Goal: Obtain resource: Obtain resource

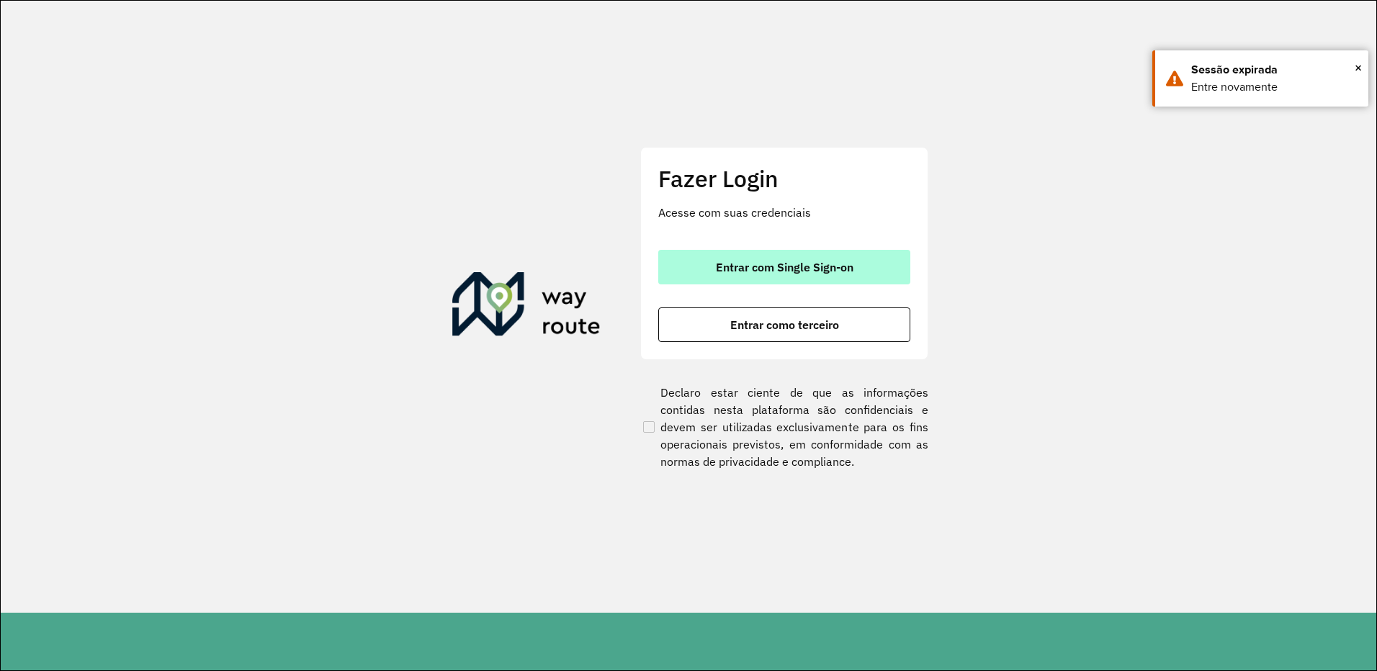
click at [741, 278] on button "Entrar com Single Sign-on" at bounding box center [784, 267] width 252 height 35
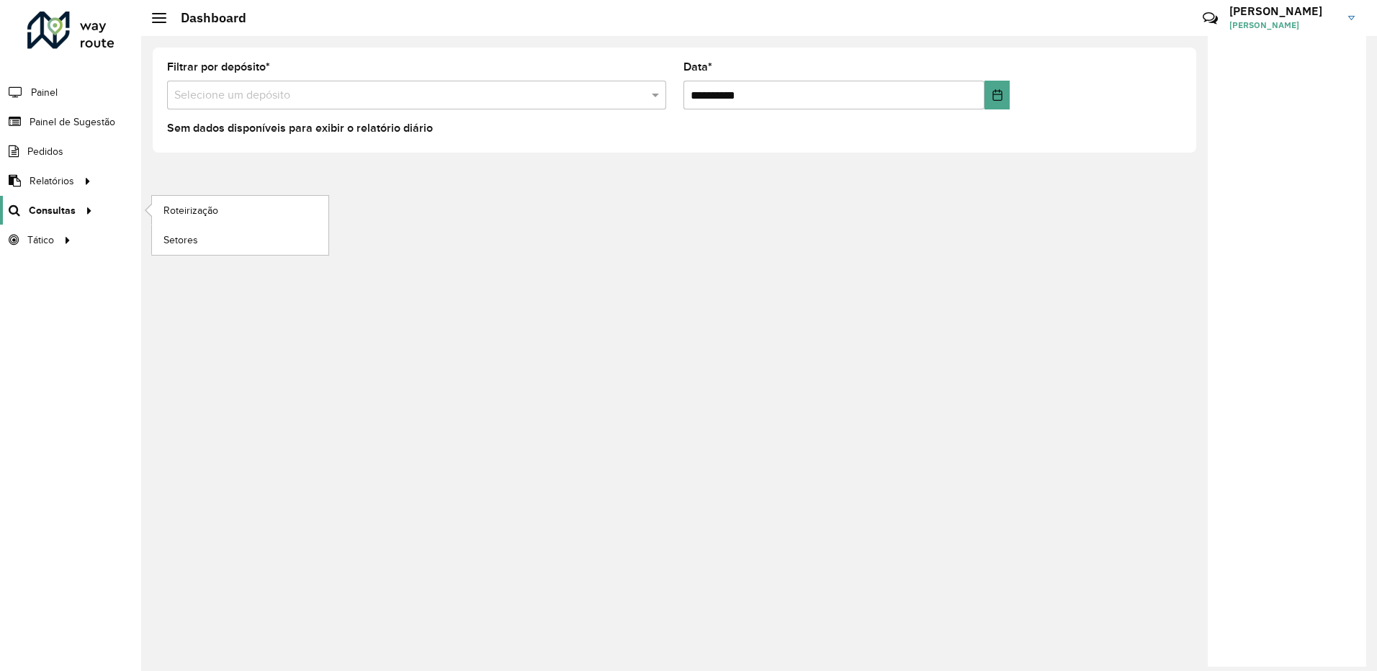
click at [69, 207] on span "Consultas" at bounding box center [52, 210] width 47 height 15
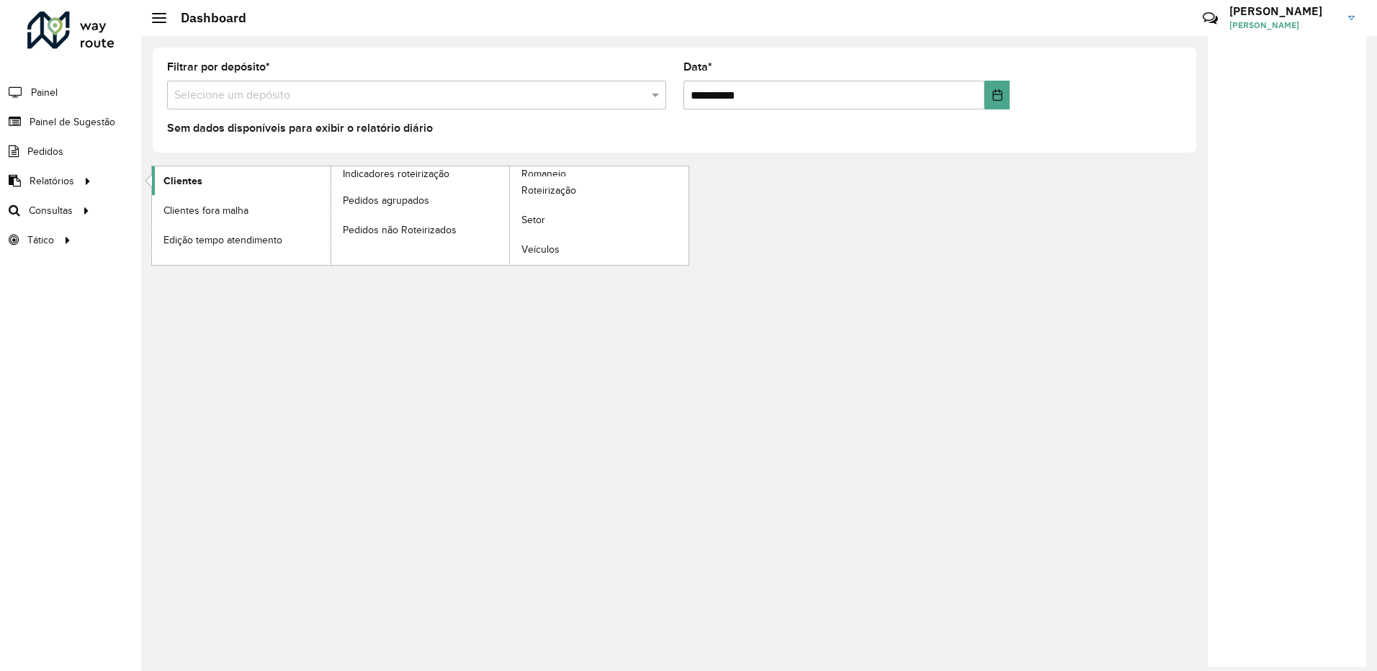
click at [216, 180] on link "Clientes" at bounding box center [241, 180] width 179 height 29
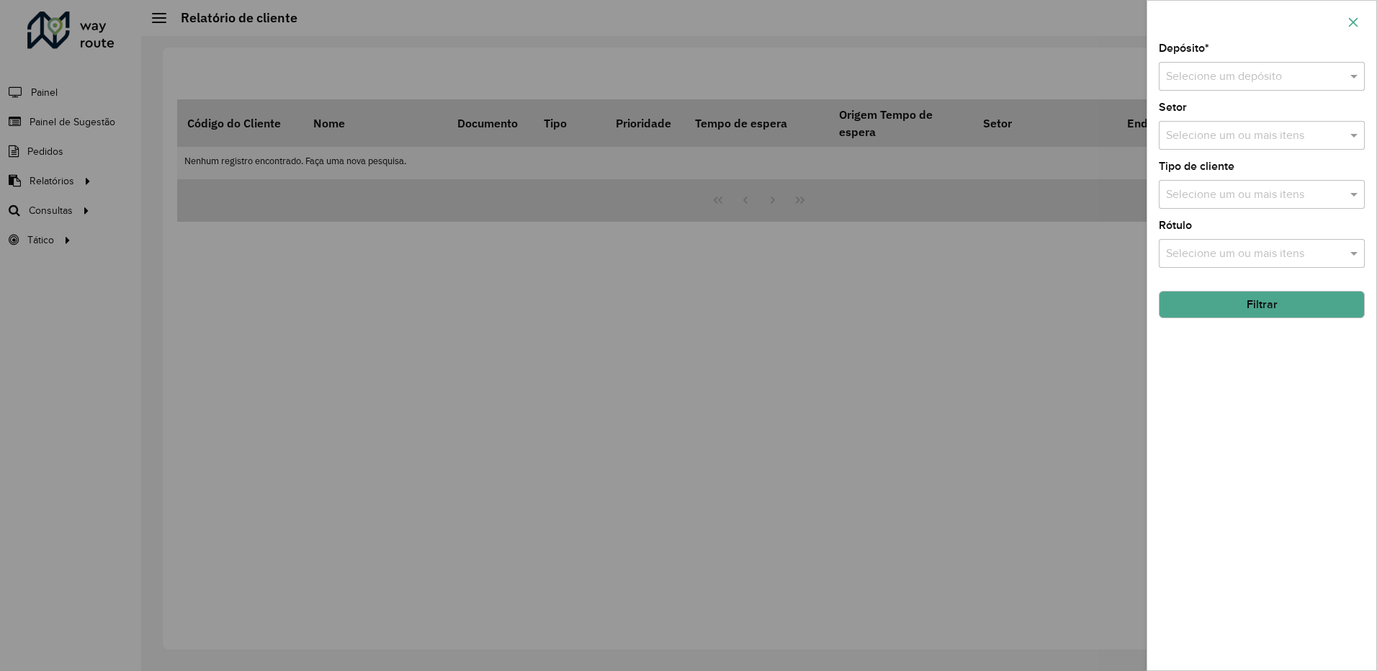
click at [1355, 22] on icon "button" at bounding box center [1354, 23] width 12 height 12
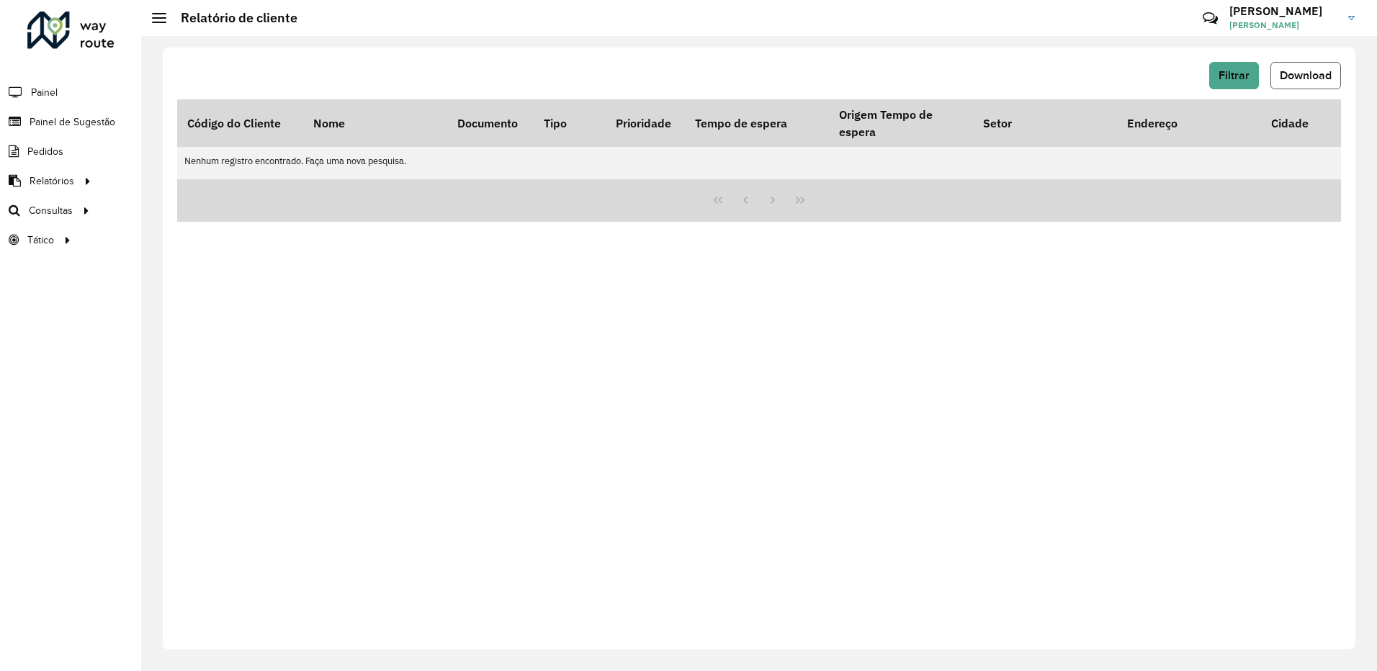
click at [1284, 71] on span "Download" at bounding box center [1306, 75] width 52 height 12
click at [1235, 84] on button "Filtrar" at bounding box center [1234, 75] width 50 height 27
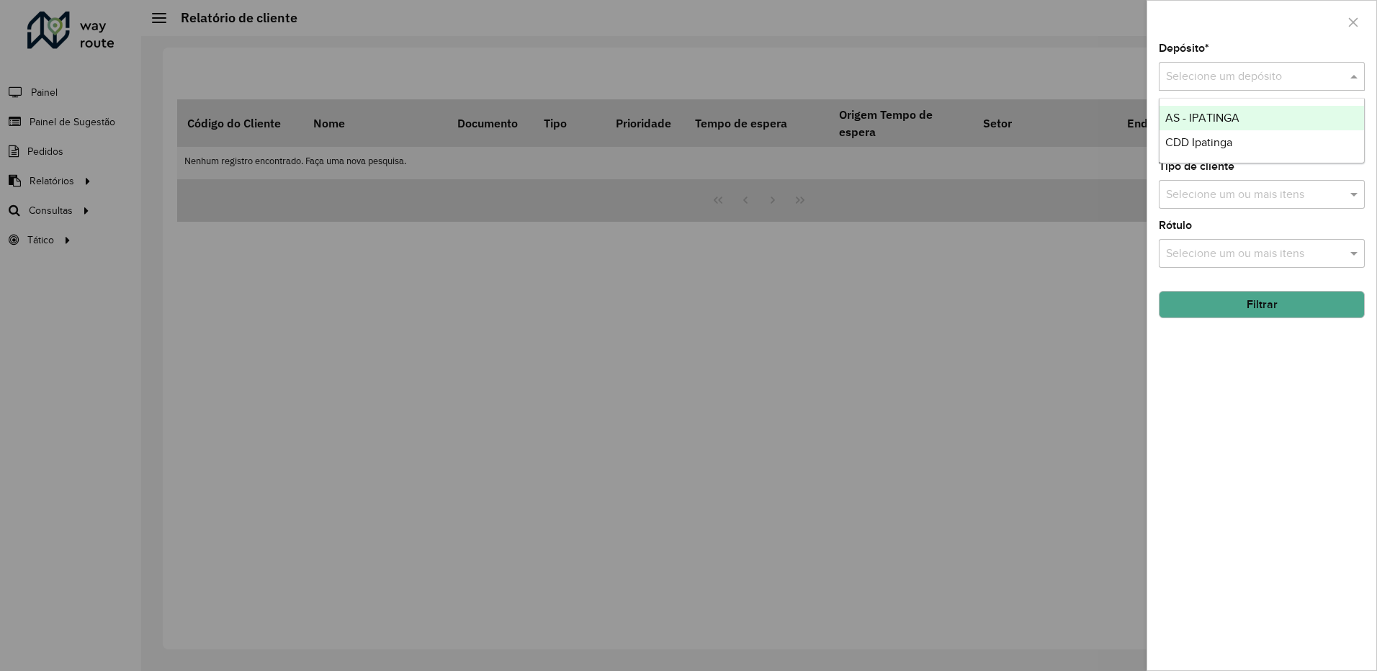
click at [1241, 73] on input "text" at bounding box center [1247, 76] width 163 height 17
click at [1197, 136] on span "CDD Ipatinga" at bounding box center [1198, 142] width 67 height 12
click at [1191, 300] on button "Filtrar" at bounding box center [1262, 304] width 206 height 27
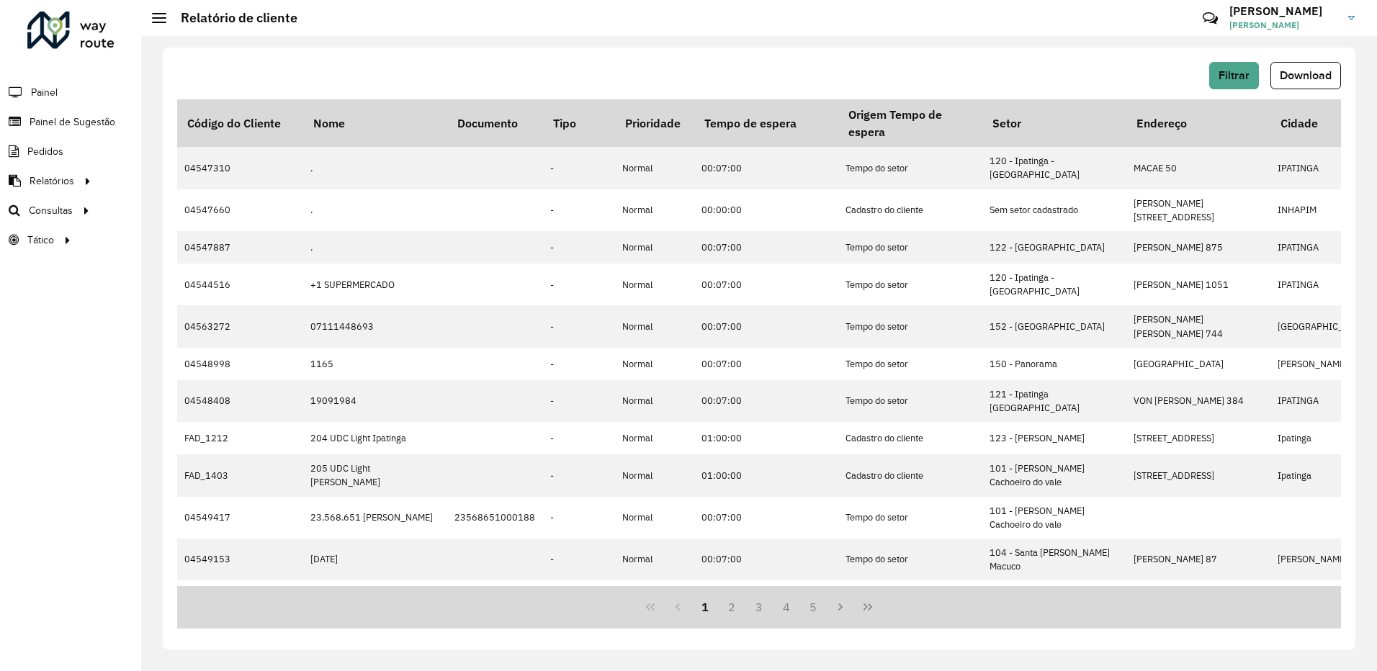
click at [1302, 81] on button "Download" at bounding box center [1306, 75] width 71 height 27
